Goal: Task Accomplishment & Management: Complete application form

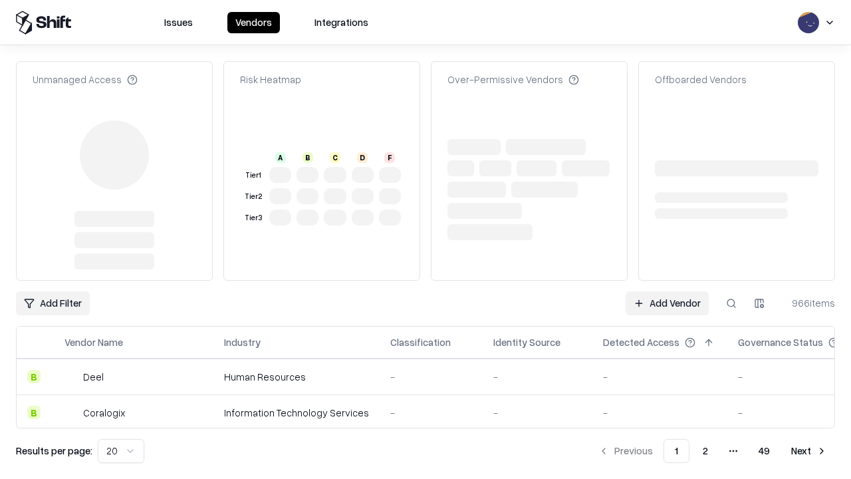
click at [667, 291] on link "Add Vendor" at bounding box center [667, 303] width 83 height 24
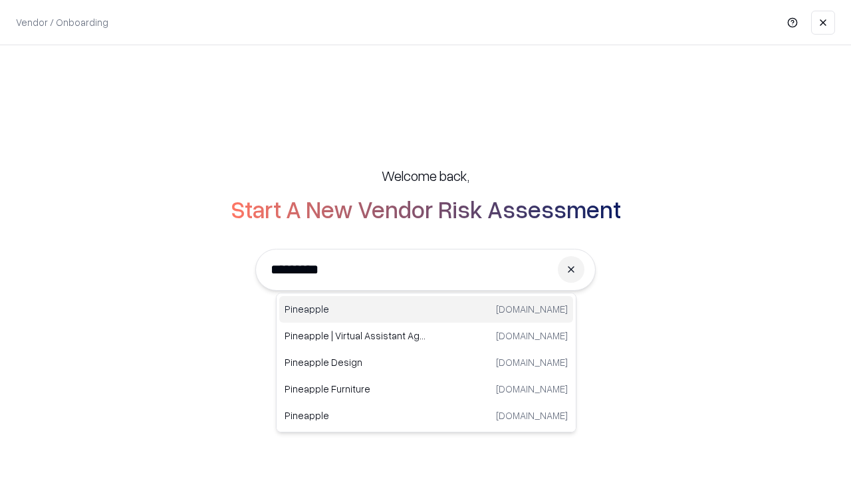
click at [426, 309] on div "Pineapple [DOMAIN_NAME]" at bounding box center [426, 309] width 294 height 27
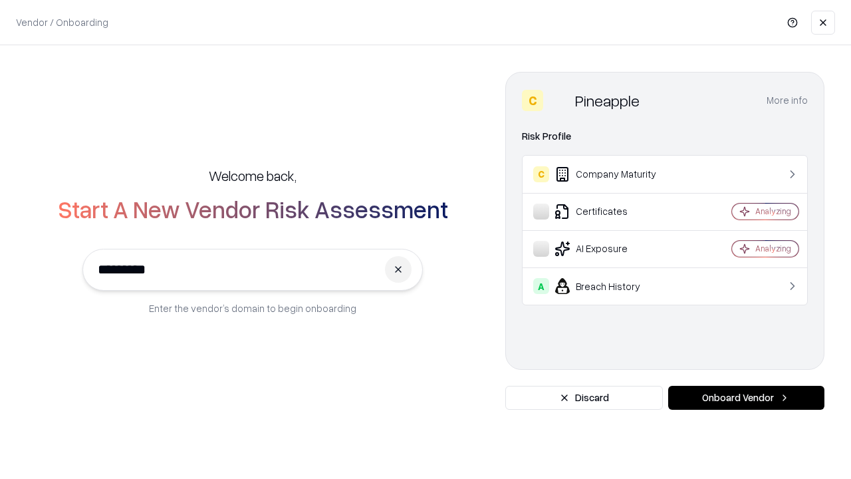
type input "*********"
click at [746, 398] on button "Onboard Vendor" at bounding box center [746, 398] width 156 height 24
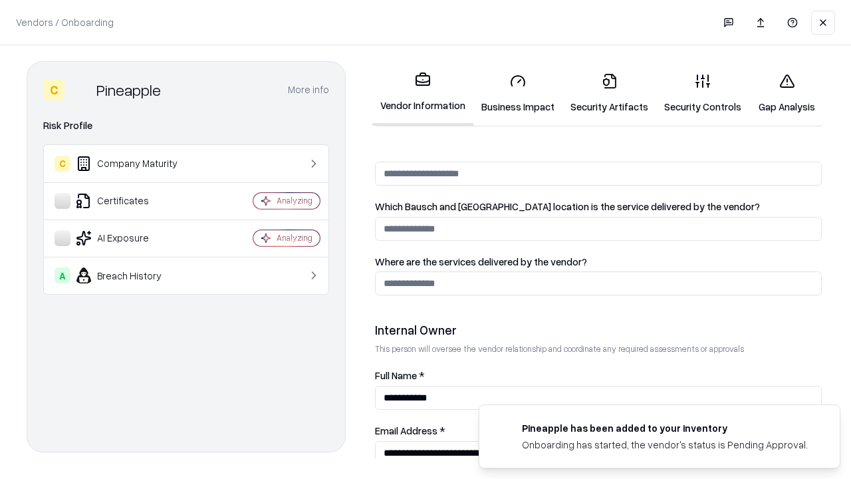
scroll to position [689, 0]
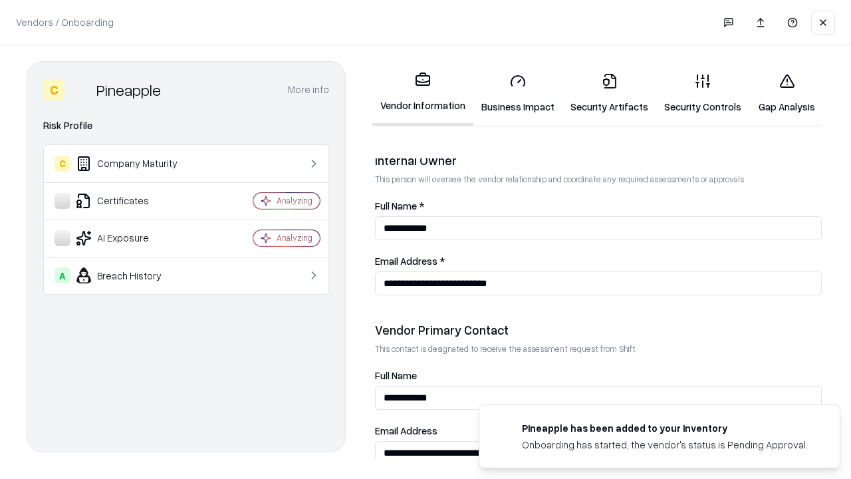
click at [609, 93] on link "Security Artifacts" at bounding box center [610, 94] width 94 height 62
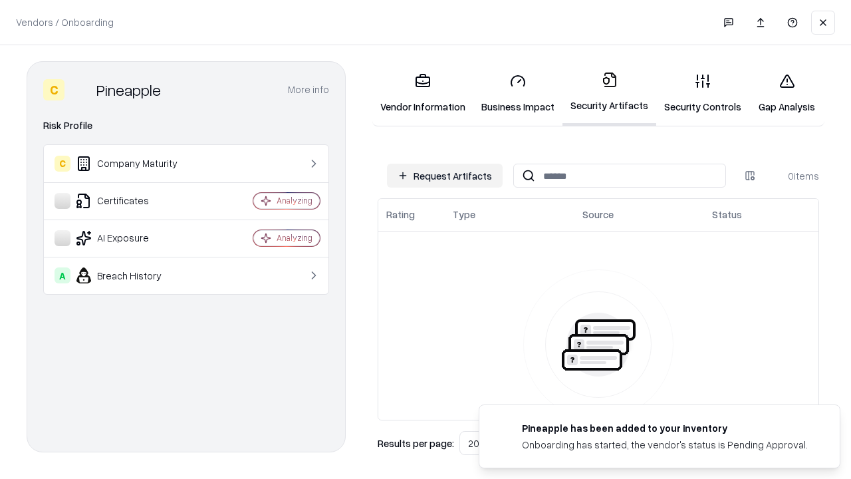
click at [445, 176] on button "Request Artifacts" at bounding box center [445, 176] width 116 height 24
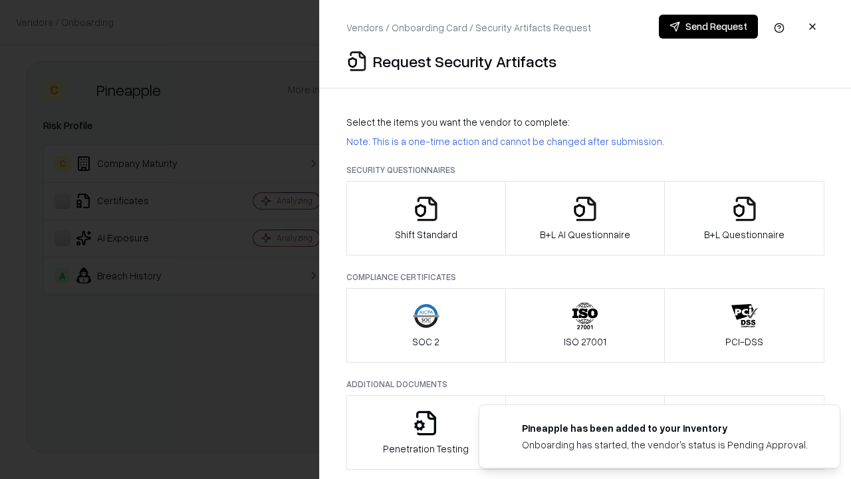
click at [744, 218] on icon "button" at bounding box center [745, 209] width 27 height 27
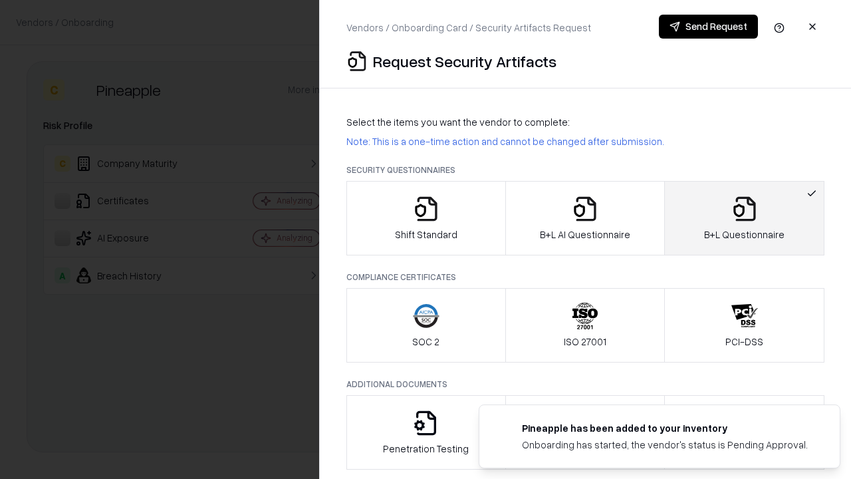
click at [585, 218] on icon "button" at bounding box center [585, 209] width 27 height 27
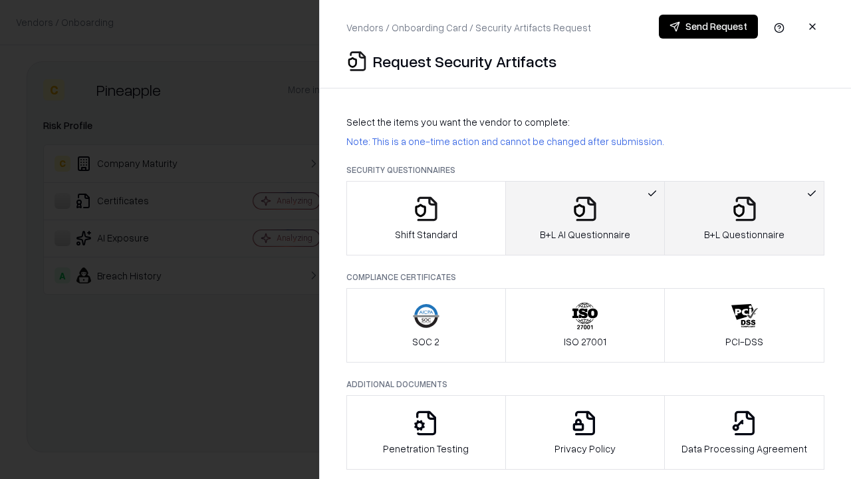
click at [708, 27] on button "Send Request" at bounding box center [708, 27] width 99 height 24
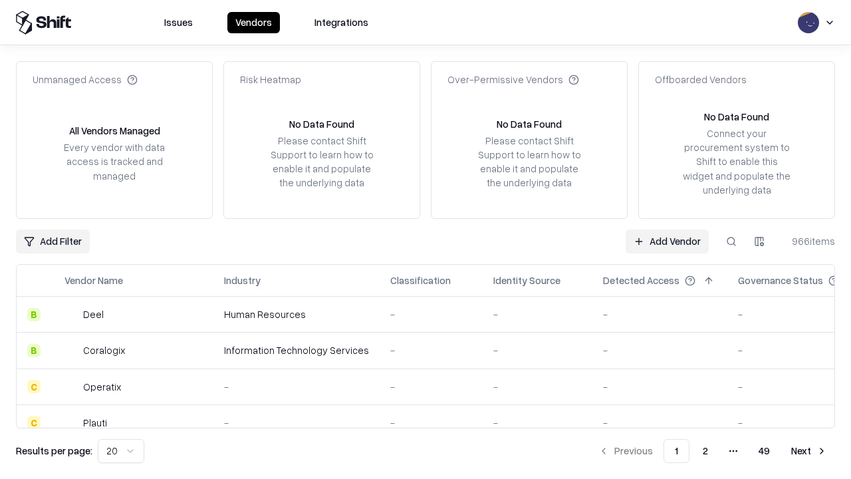
click at [732, 241] on button at bounding box center [732, 241] width 24 height 24
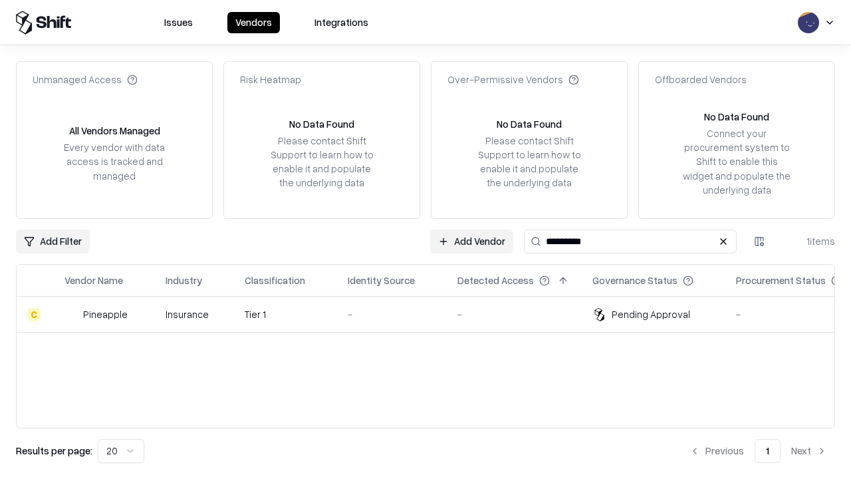
type input "*********"
click at [434, 314] on div "-" at bounding box center [392, 314] width 88 height 14
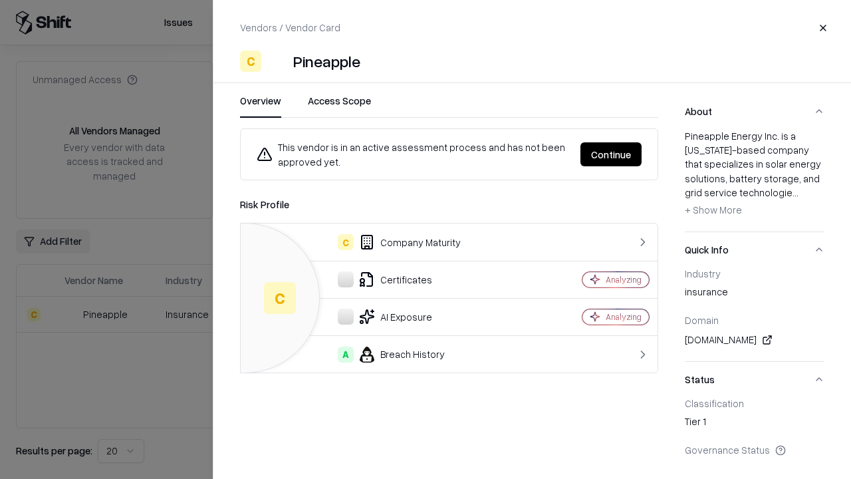
click at [611, 154] on button "Continue" at bounding box center [611, 154] width 61 height 24
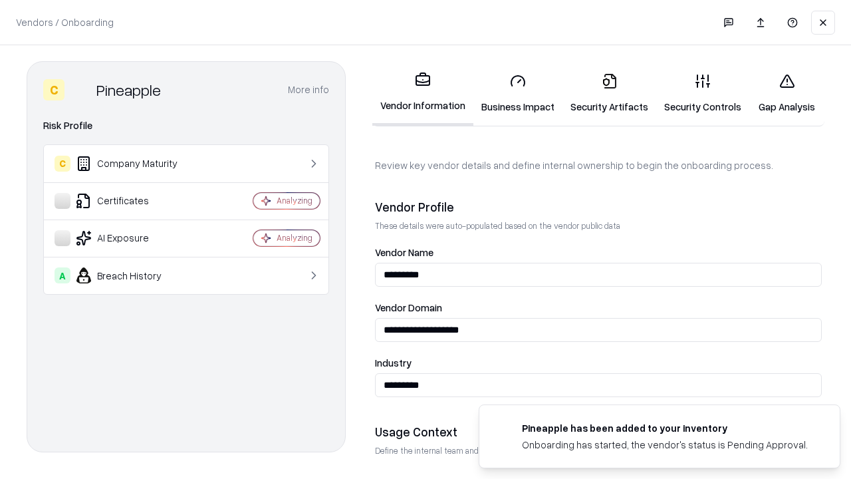
click at [609, 93] on link "Security Artifacts" at bounding box center [610, 94] width 94 height 62
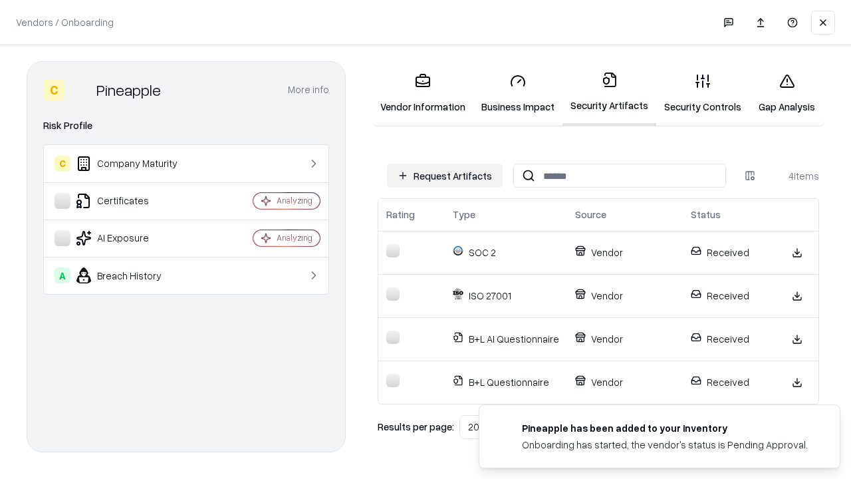
click at [787, 93] on link "Gap Analysis" at bounding box center [786, 94] width 75 height 62
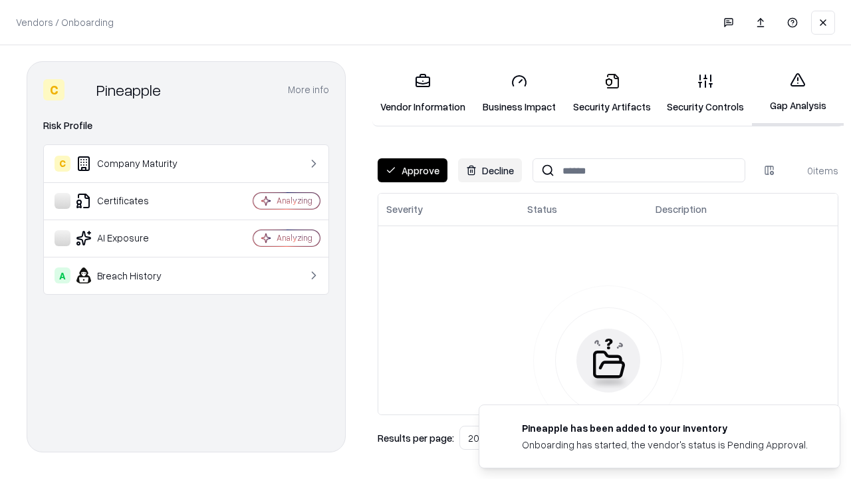
click at [412, 170] on button "Approve" at bounding box center [413, 170] width 70 height 24
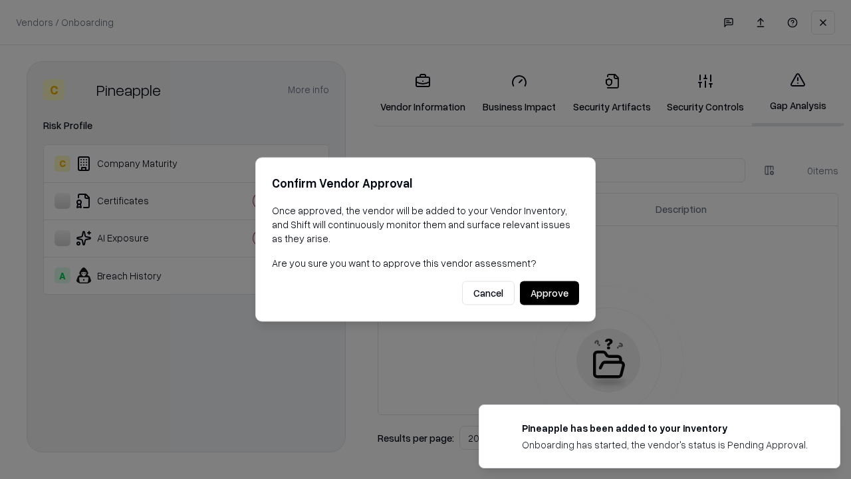
click at [549, 293] on button "Approve" at bounding box center [549, 293] width 59 height 24
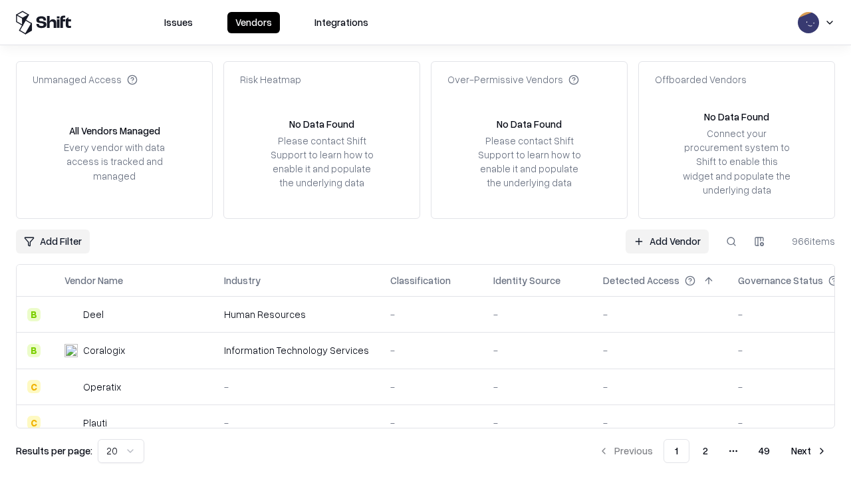
type input "*********"
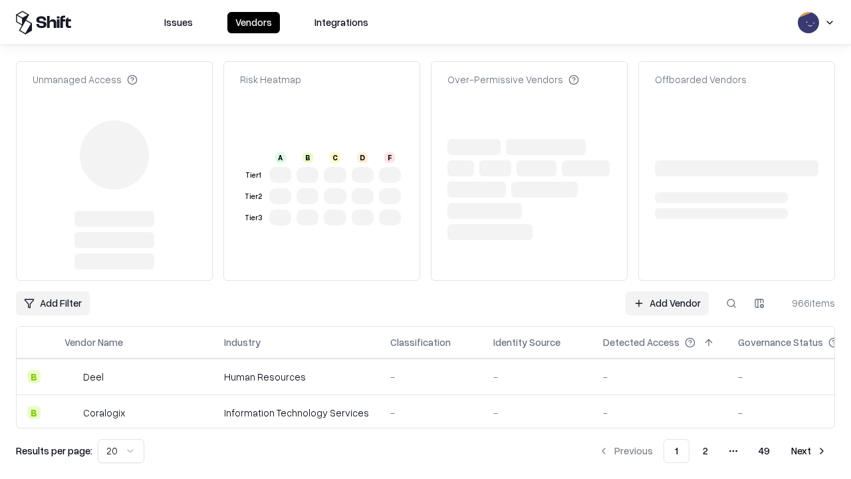
click at [667, 291] on link "Add Vendor" at bounding box center [667, 303] width 83 height 24
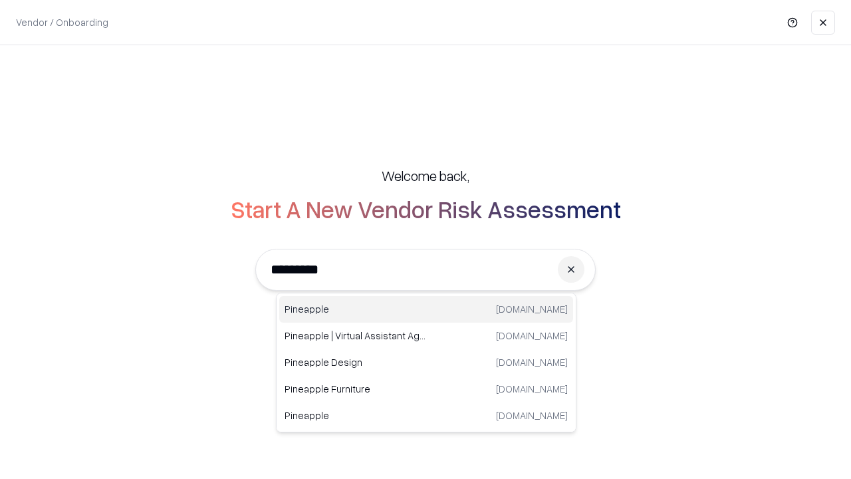
click at [426, 309] on div "Pineapple [DOMAIN_NAME]" at bounding box center [426, 309] width 294 height 27
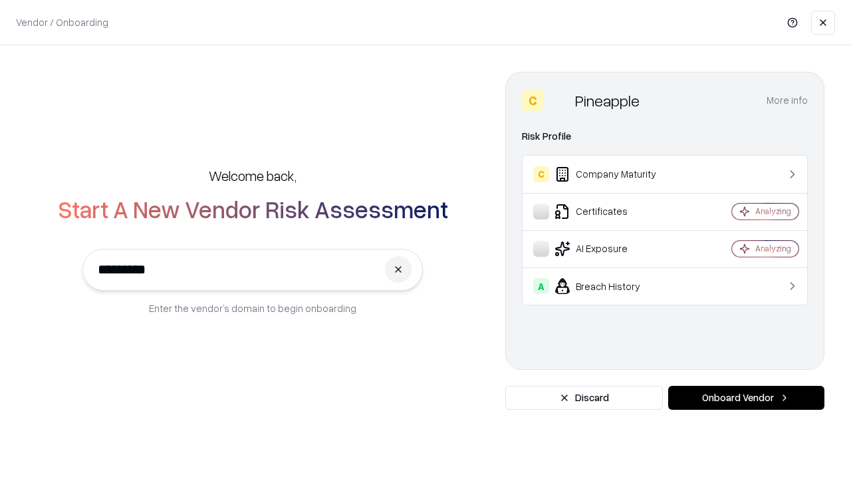
type input "*********"
click at [746, 398] on button "Onboard Vendor" at bounding box center [746, 398] width 156 height 24
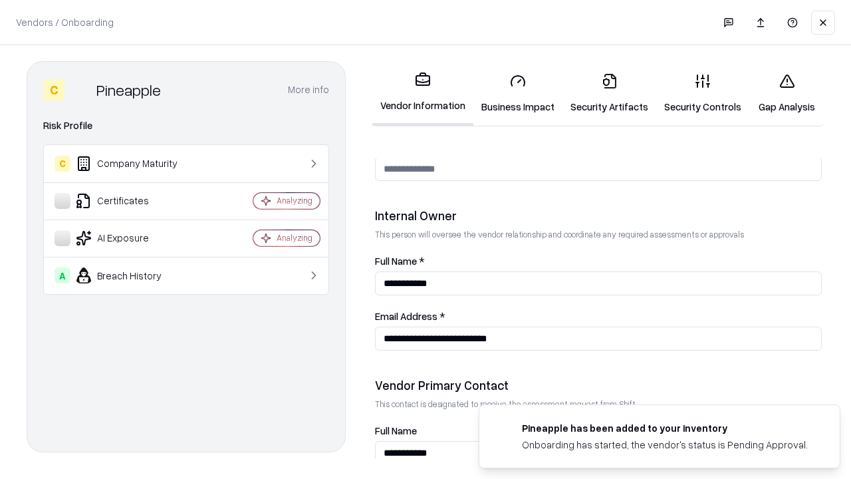
scroll to position [689, 0]
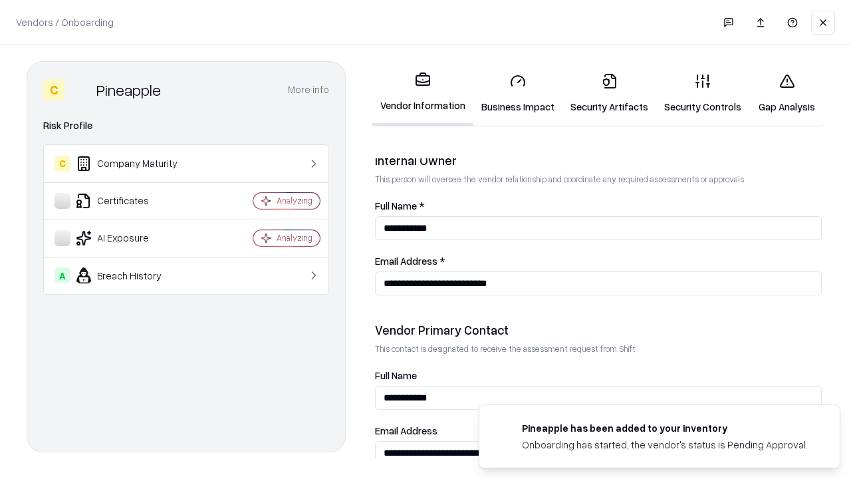
click at [787, 93] on link "Gap Analysis" at bounding box center [786, 94] width 75 height 62
